Goal: Information Seeking & Learning: Find specific fact

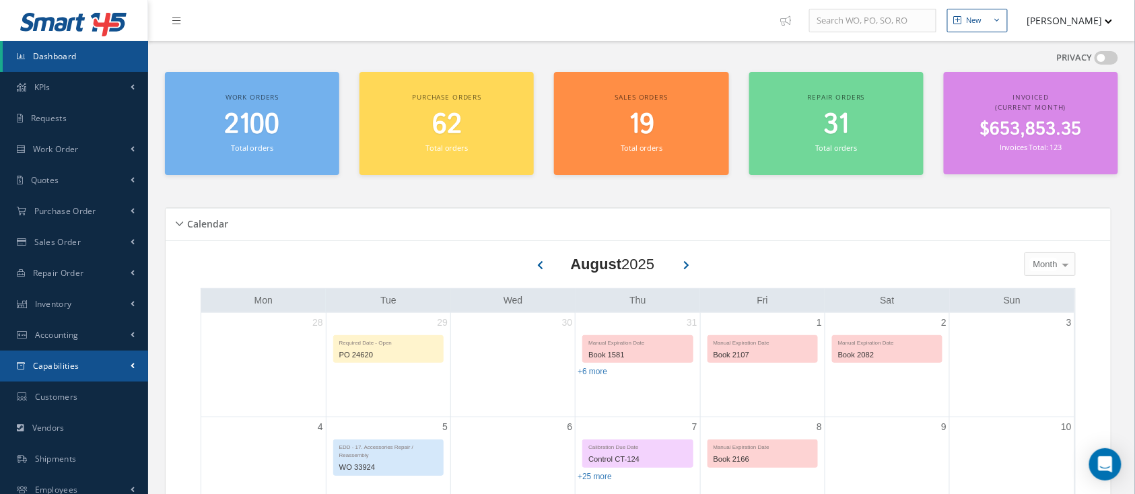
click at [59, 363] on span "Capabilities" at bounding box center [56, 365] width 46 height 11
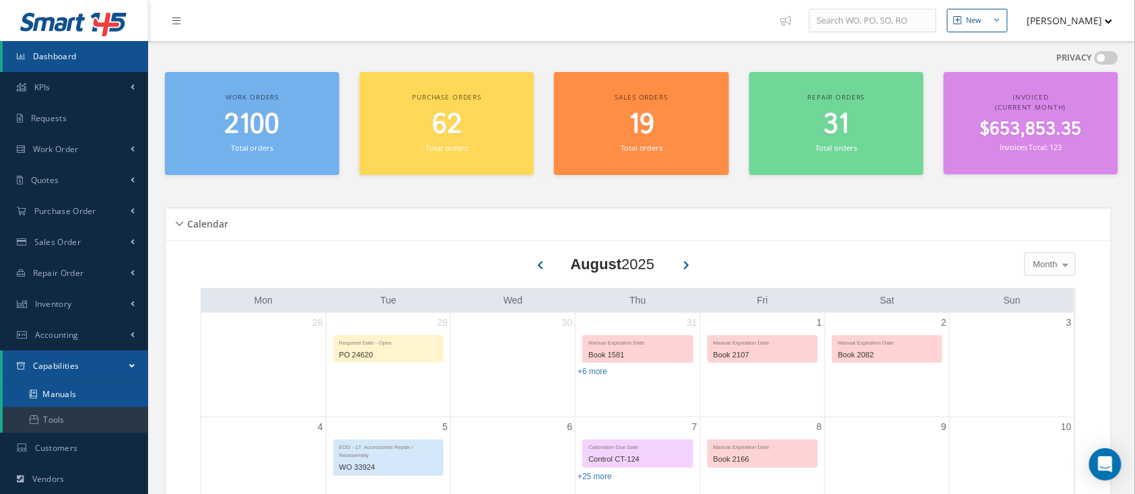
click at [59, 388] on link "Manuals" at bounding box center [75, 395] width 145 height 26
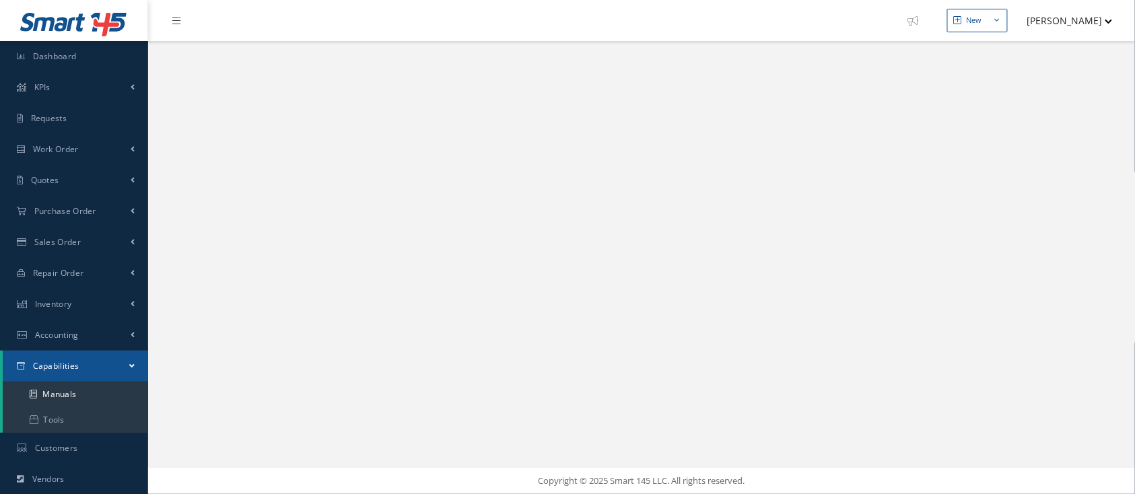
select select "25"
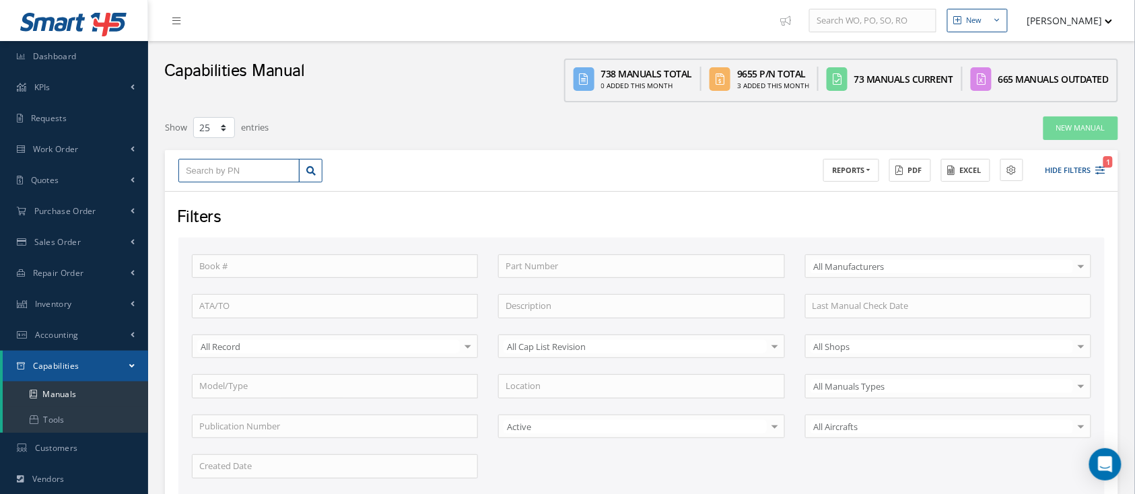
click at [201, 176] on input "text" at bounding box center [238, 171] width 121 height 24
type input "1"
type input "19"
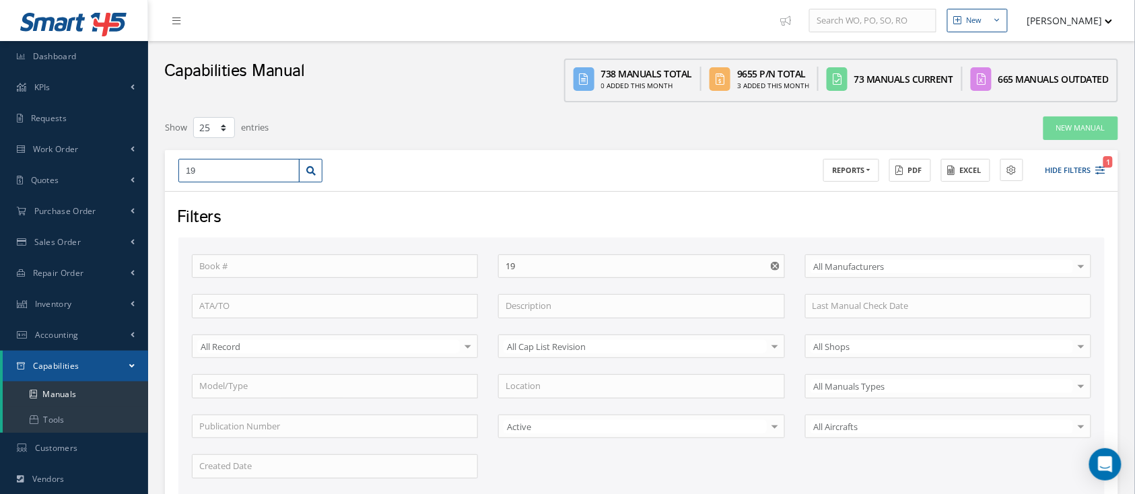
type input "196"
type input "1966"
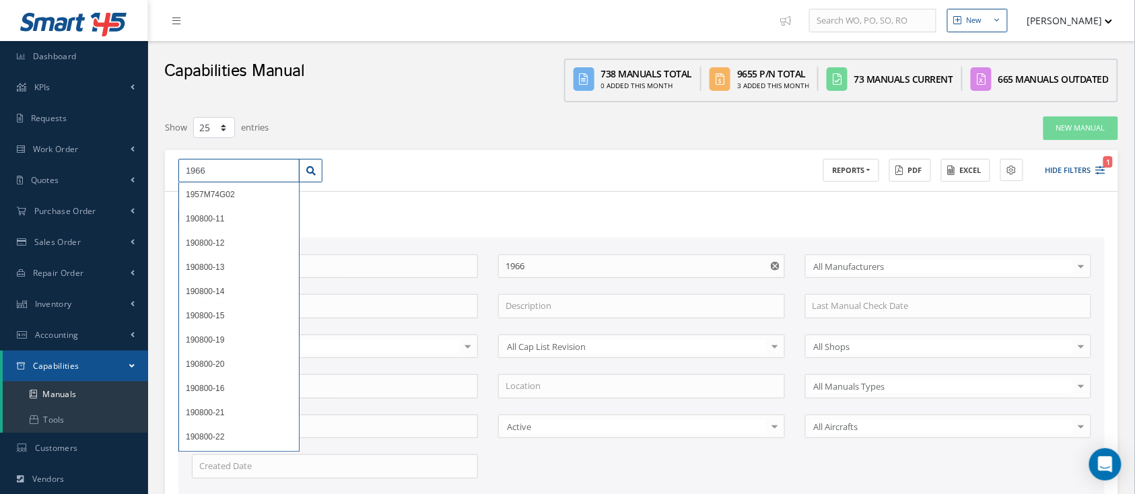
type input "1966"
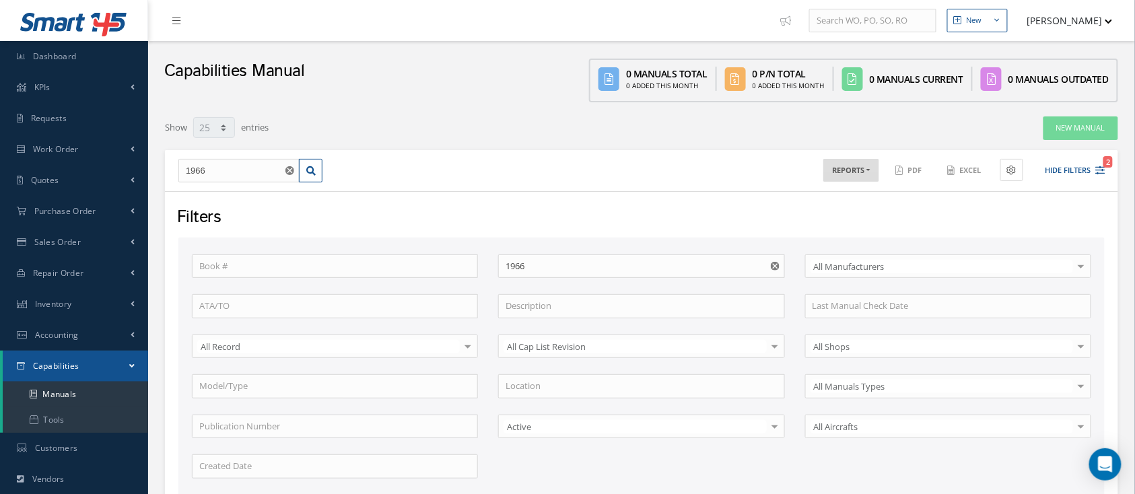
click at [775, 267] on use "Reset" at bounding box center [775, 266] width 9 height 9
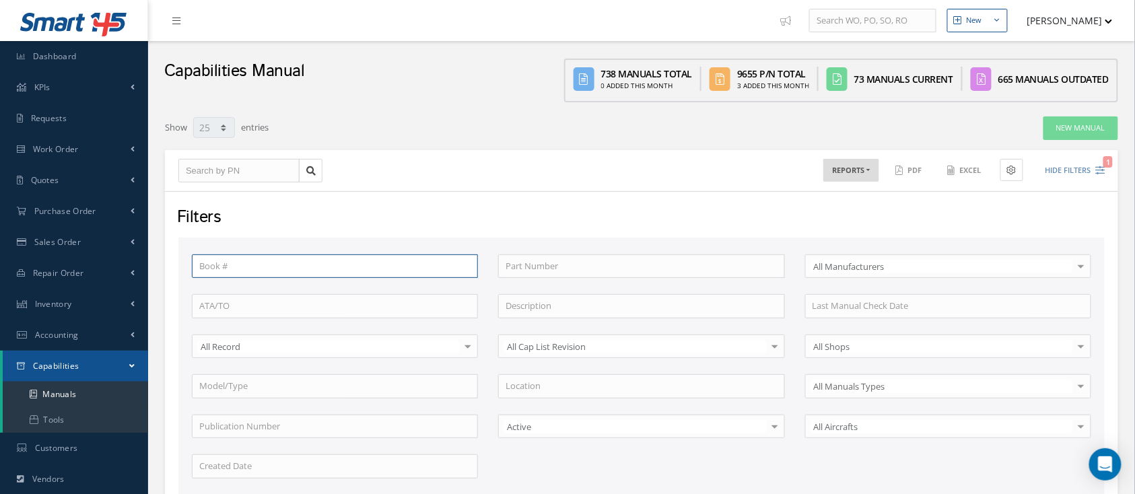
click at [228, 265] on input "text" at bounding box center [335, 266] width 286 height 24
type input "1966"
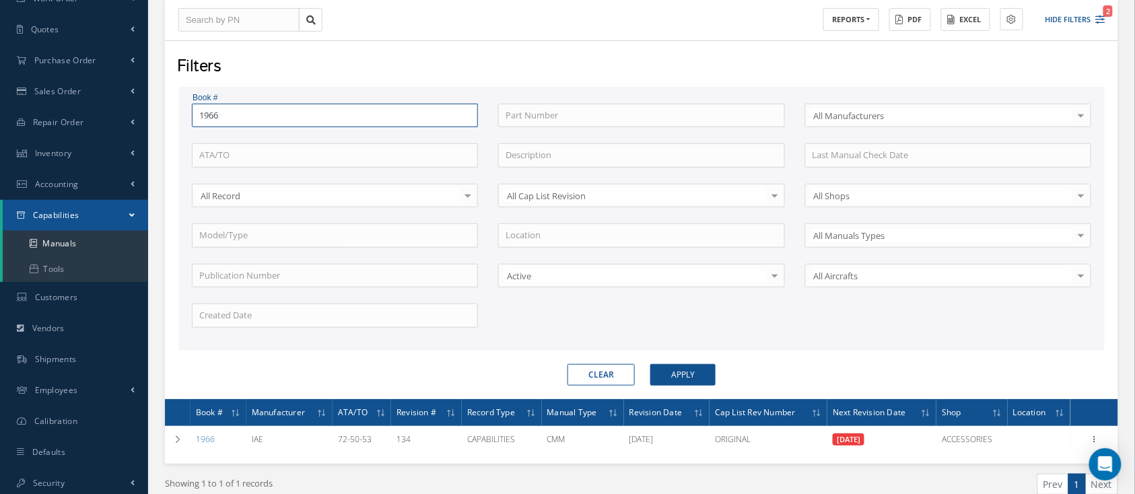
scroll to position [210, 0]
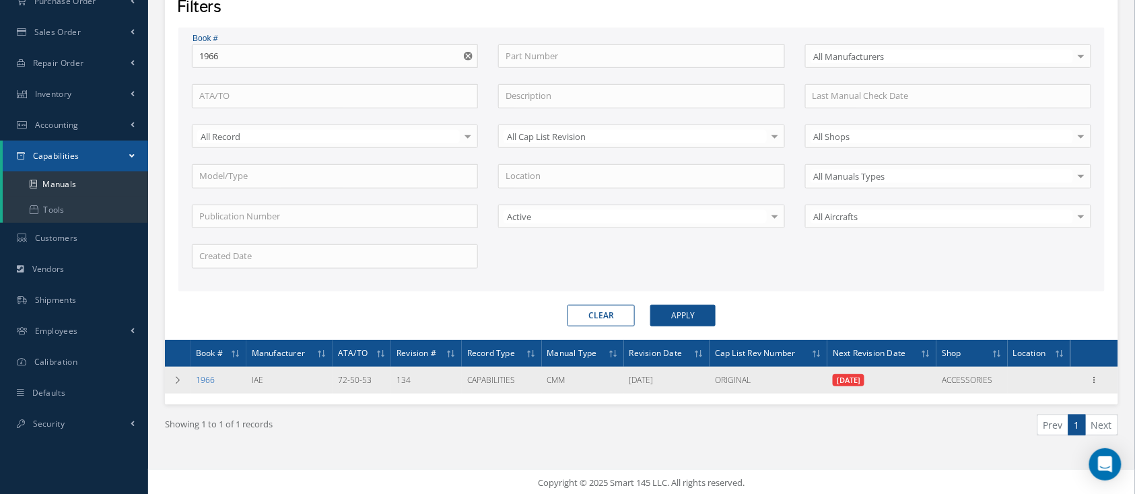
click at [211, 376] on link "1966" at bounding box center [205, 379] width 19 height 11
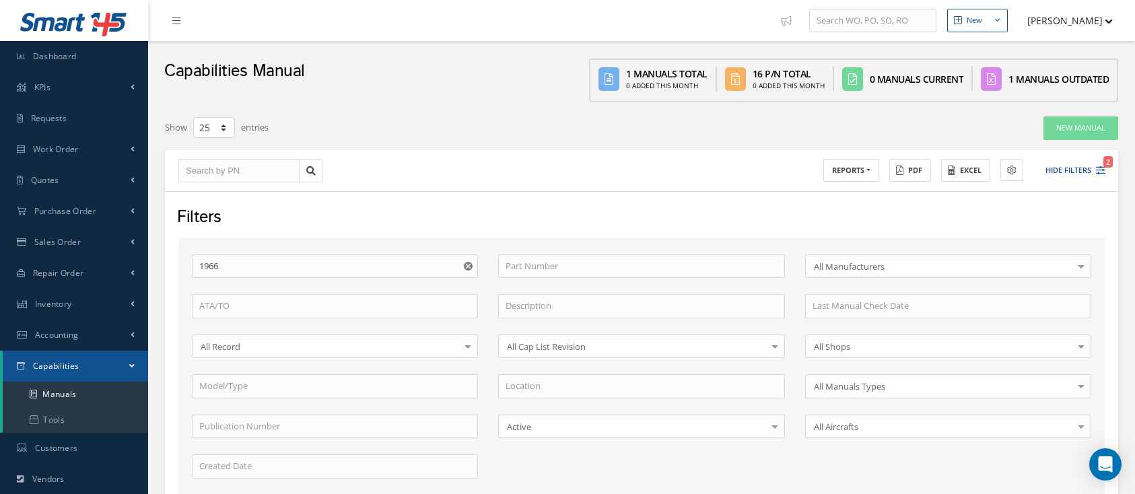
select select "25"
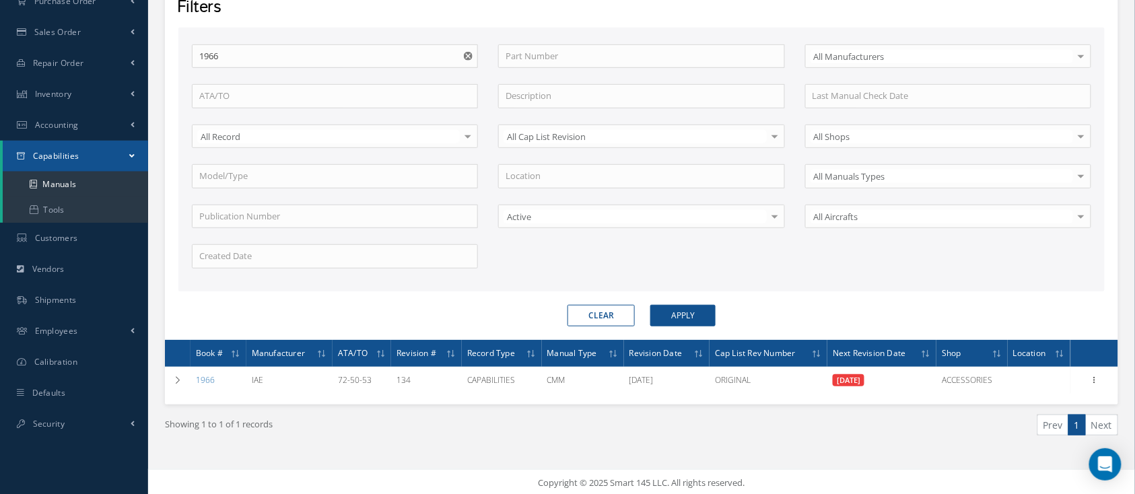
scroll to position [210, 0]
click at [269, 61] on input "1966" at bounding box center [335, 56] width 286 height 24
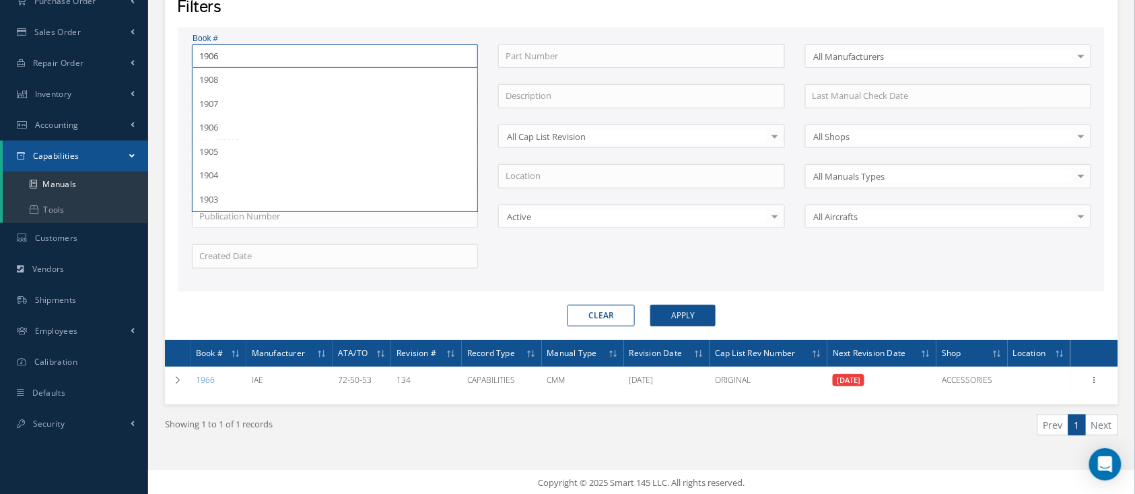
type input "1906"
click at [650, 305] on button "Apply" at bounding box center [682, 316] width 65 height 22
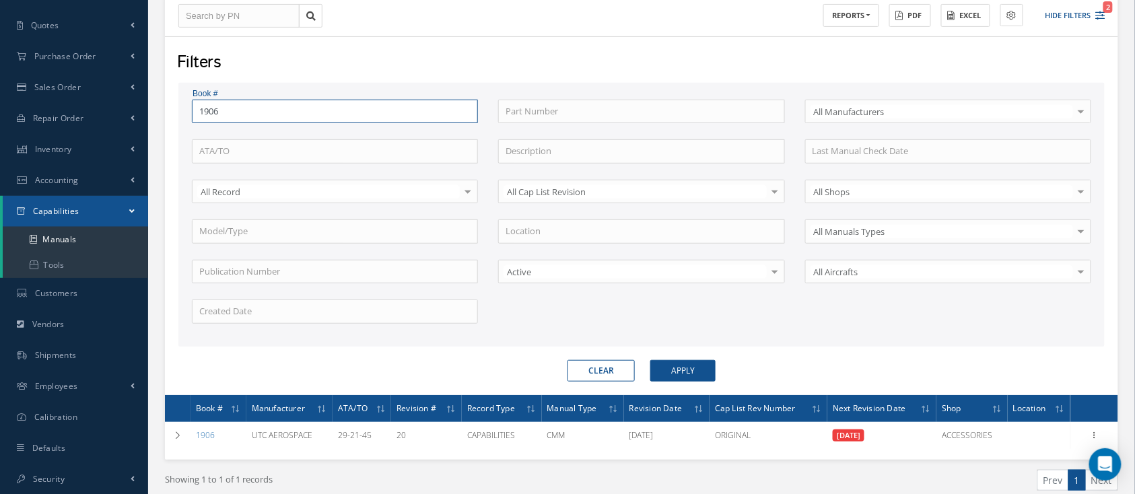
scroll to position [210, 0]
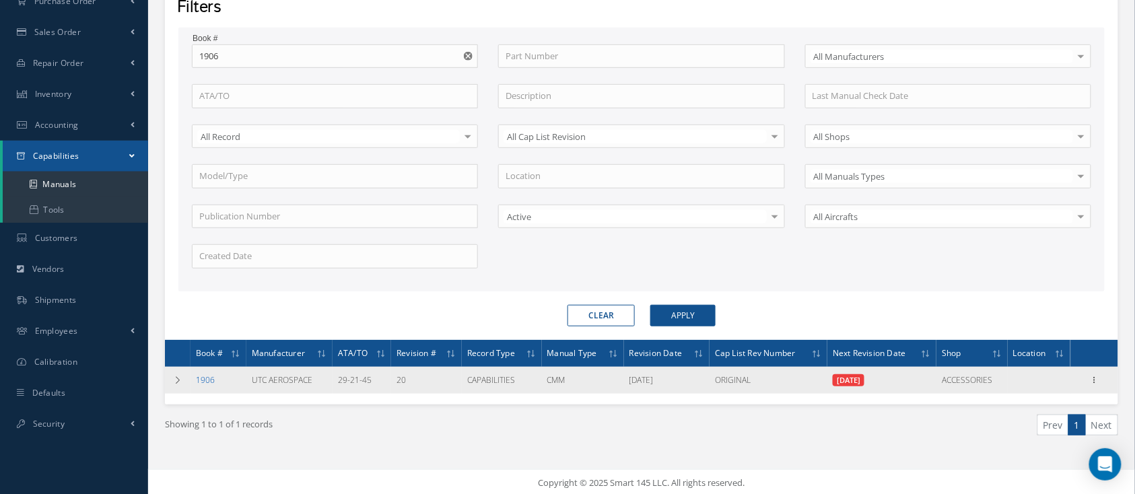
click at [203, 374] on link "1906" at bounding box center [205, 379] width 19 height 11
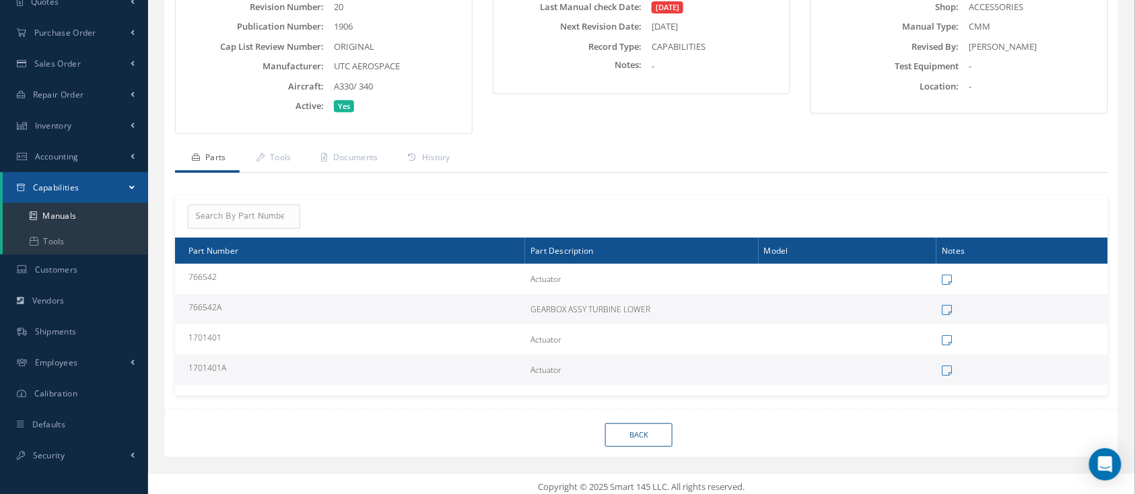
scroll to position [179, 0]
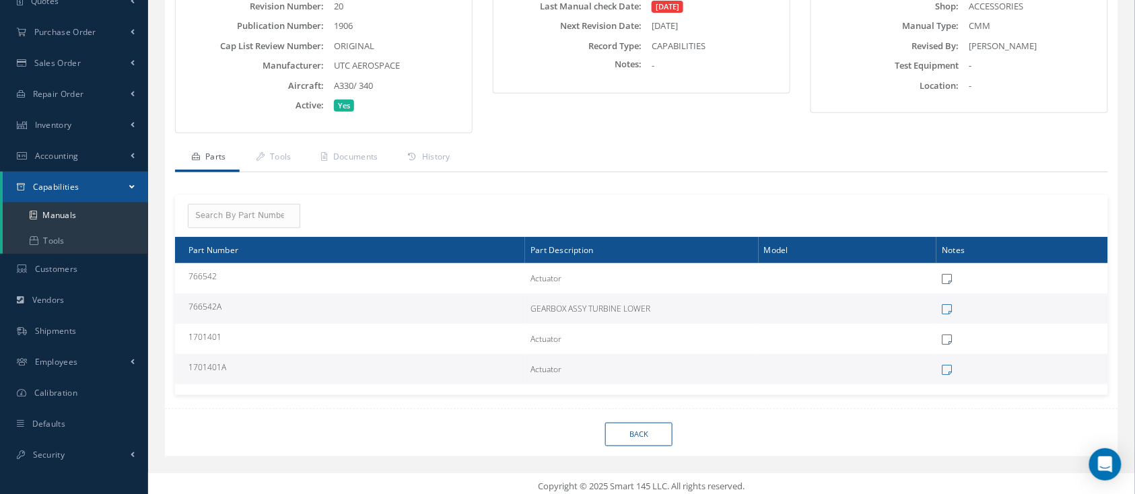
click at [556, 312] on td "GEARBOX ASSY TURBINE LOWER" at bounding box center [642, 309] width 234 height 30
click at [209, 304] on td "766542A" at bounding box center [350, 309] width 350 height 30
click at [345, 154] on link "Documents" at bounding box center [348, 158] width 87 height 28
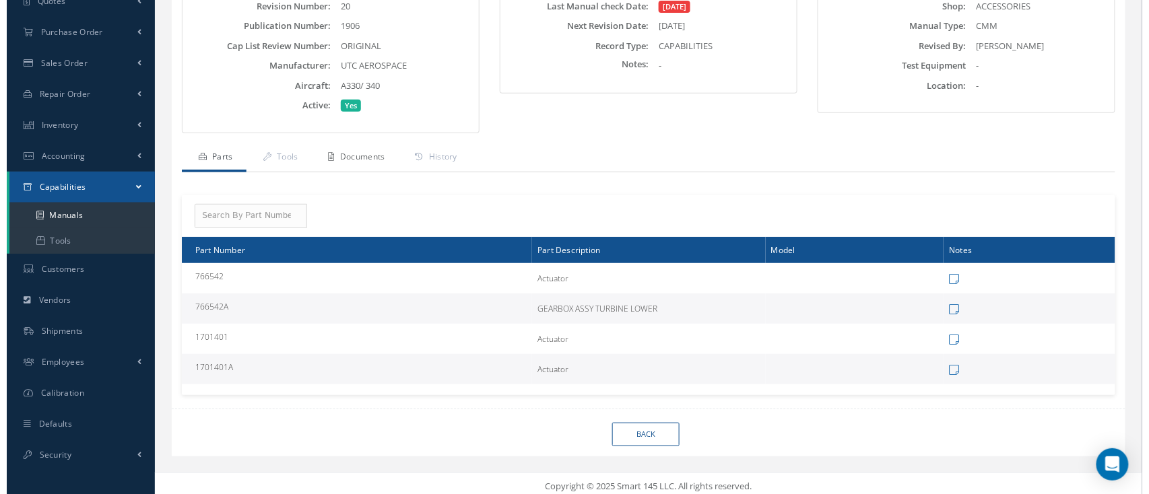
scroll to position [155, 0]
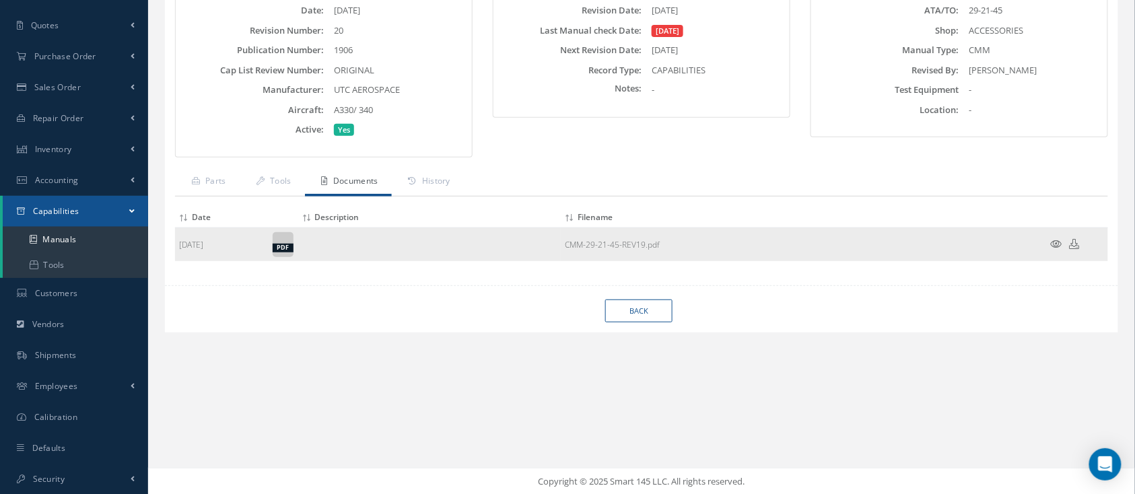
click at [276, 248] on div "pdf" at bounding box center [283, 248] width 21 height 9
click at [1054, 244] on icon at bounding box center [1056, 244] width 11 height 10
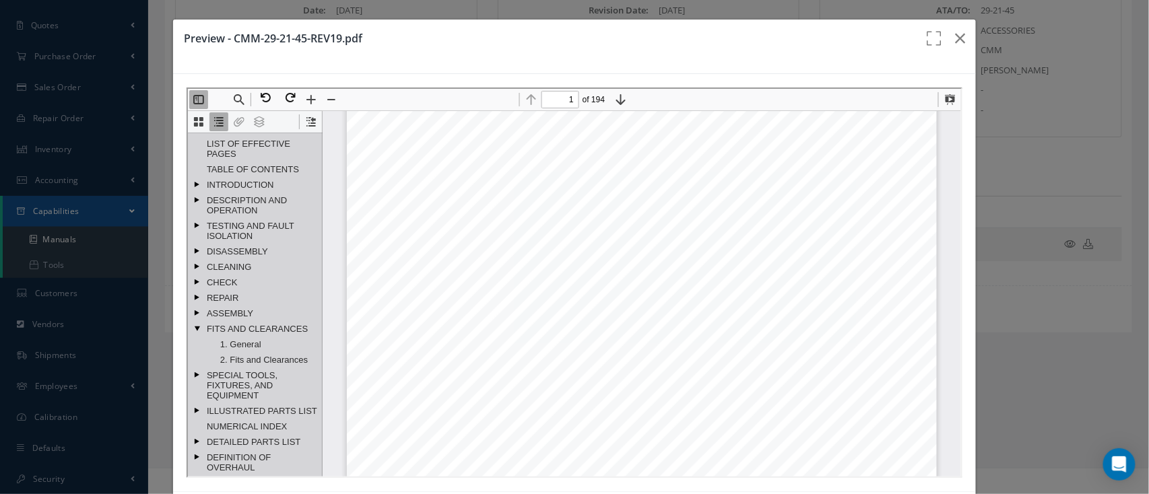
scroll to position [154, 0]
click at [269, 403] on link "ILLUSTRATED PARTS LIST" at bounding box center [260, 410] width 116 height 15
click at [254, 367] on link "SPECIAL TOOLS, FIXTURES, AND EQUIPMENT" at bounding box center [260, 384] width 116 height 35
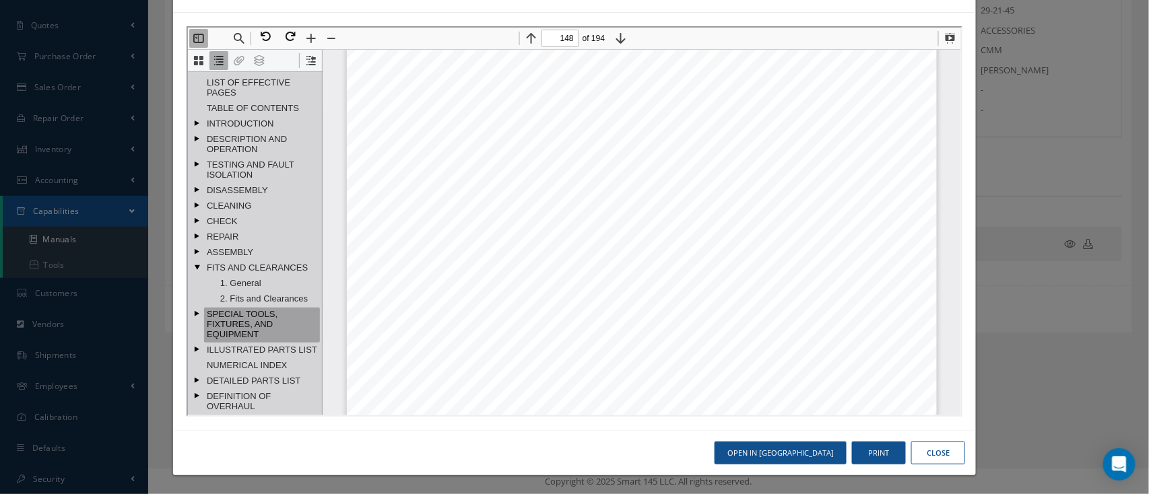
scroll to position [113136, 0]
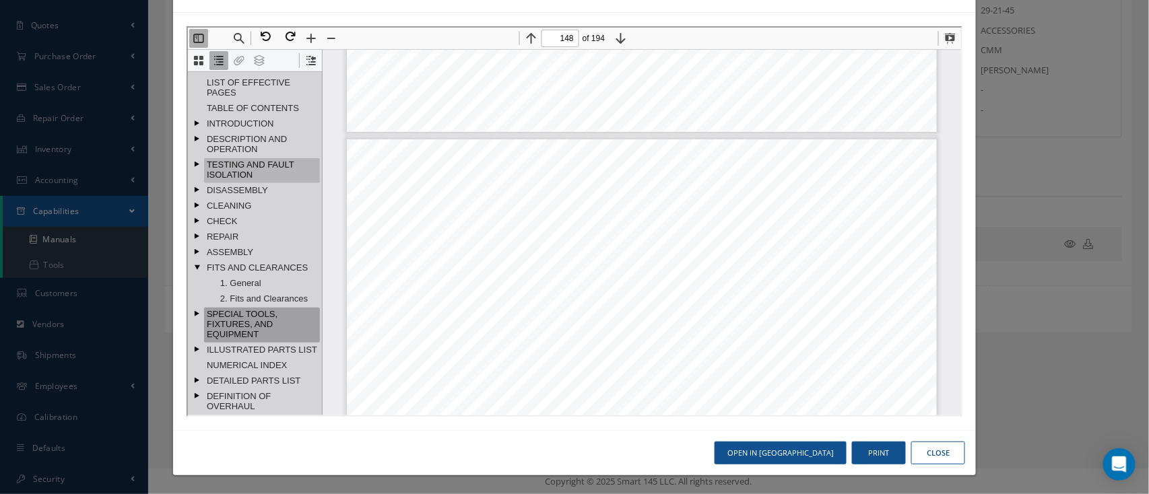
click at [226, 156] on link "TESTING AND FAULT ISOLATION" at bounding box center [260, 168] width 116 height 25
type input "35"
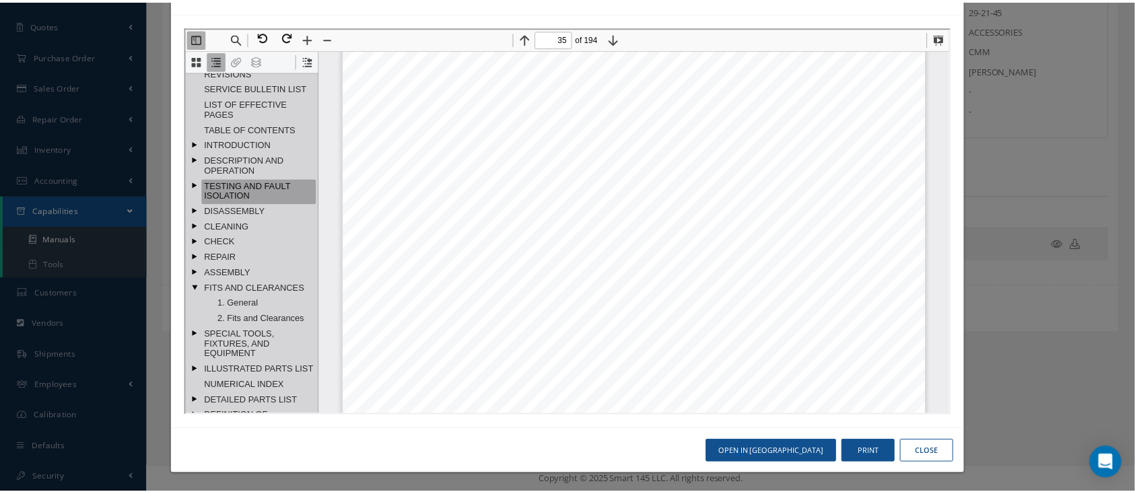
scroll to position [26530, 0]
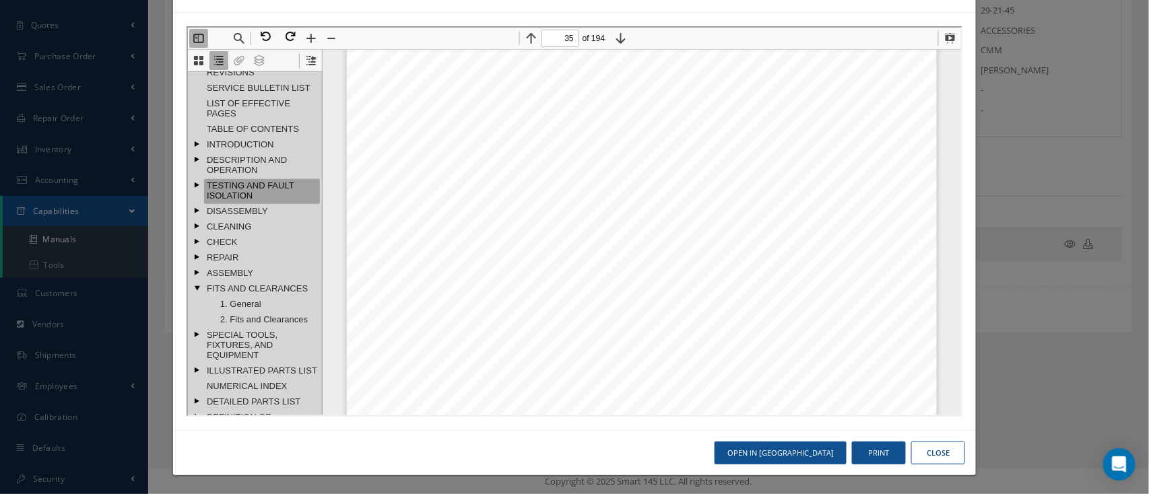
click at [0, 0] on div "Preview - CMM-29-21-45-REV19.pdf Open in [GEOGRAPHIC_DATA] Print Close" at bounding box center [0, 0] width 0 height 0
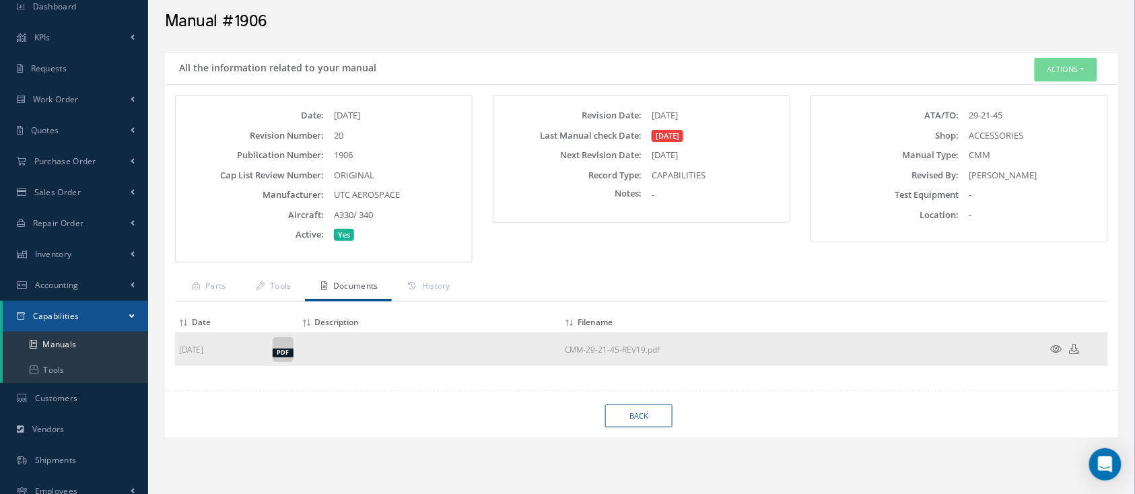
scroll to position [0, 0]
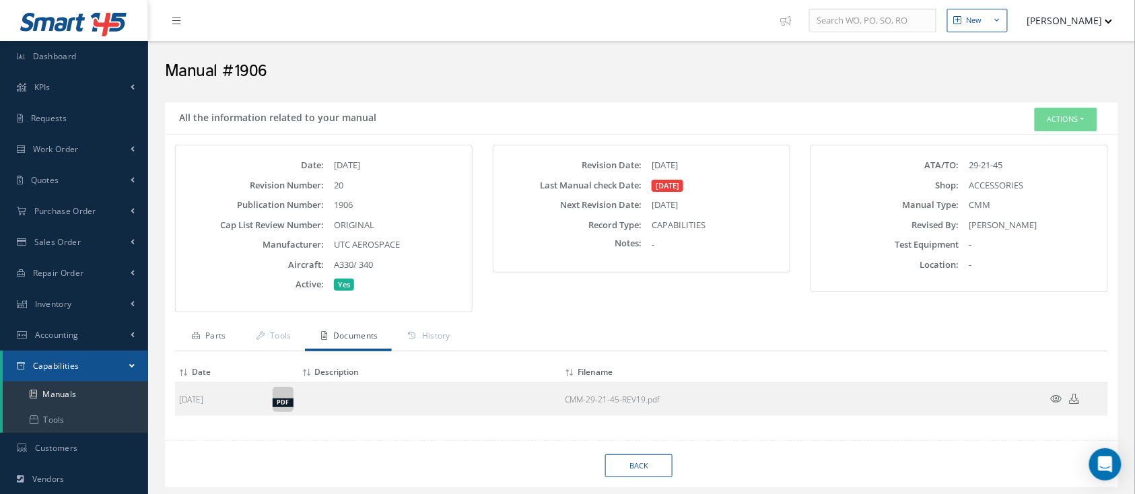
click at [228, 329] on link "Parts" at bounding box center [207, 337] width 65 height 28
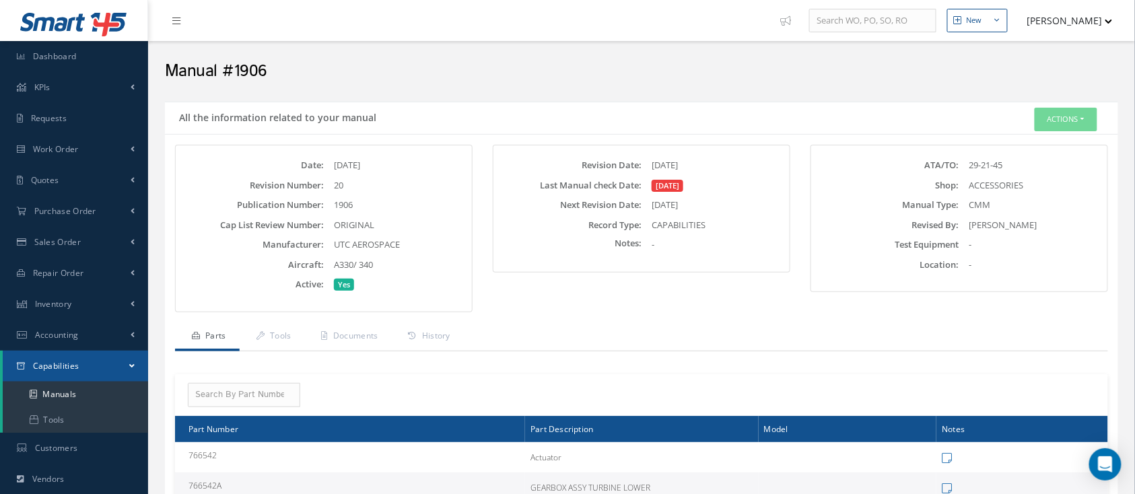
scroll to position [90, 0]
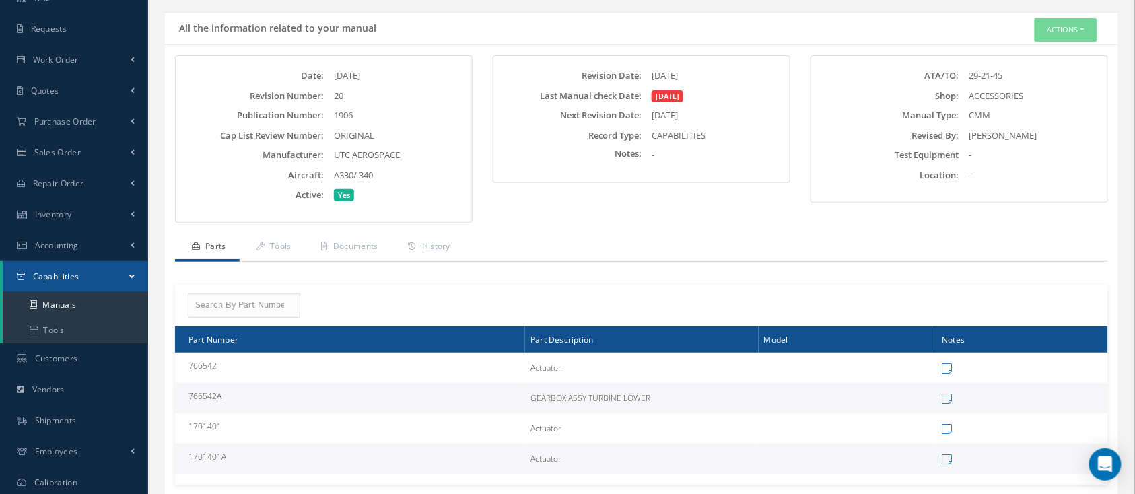
drag, startPoint x: 228, startPoint y: 395, endPoint x: 189, endPoint y: 396, distance: 39.1
click at [189, 396] on td "766542A" at bounding box center [350, 398] width 350 height 30
copy td "766542A"
